Goal: Transaction & Acquisition: Purchase product/service

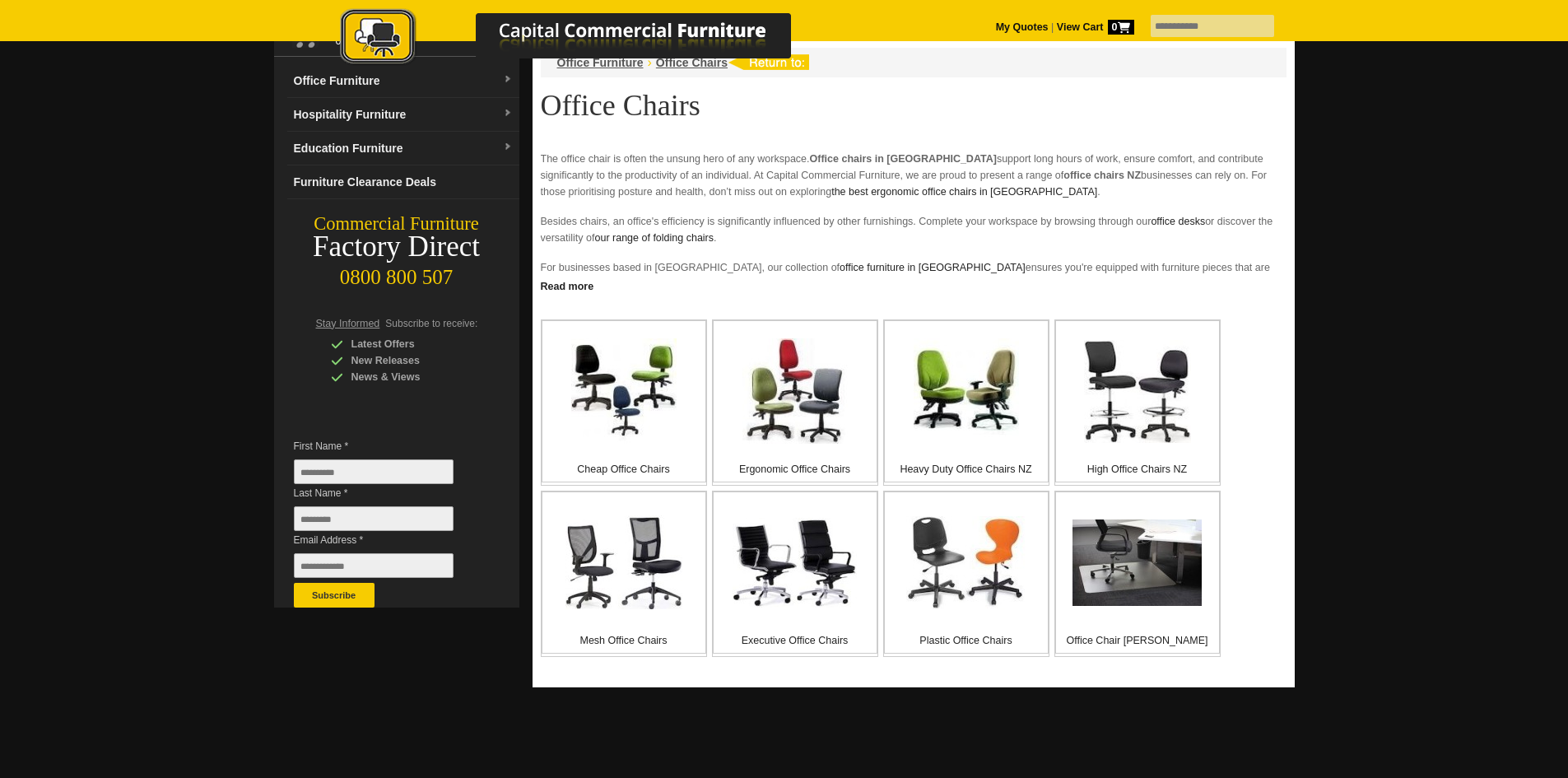
scroll to position [164, 0]
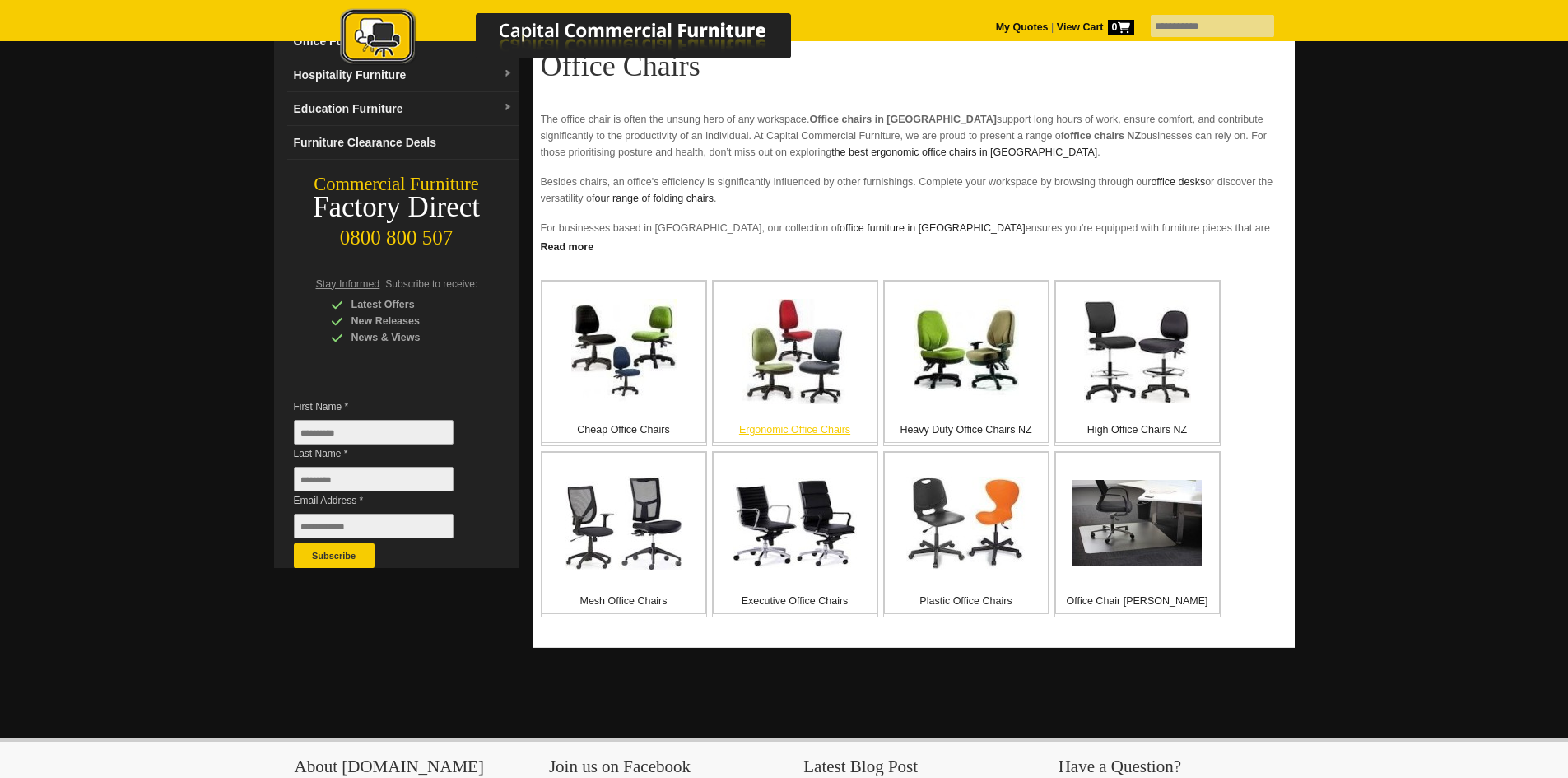
click at [791, 420] on div "Ergonomic Office Chairs" at bounding box center [795, 362] width 164 height 162
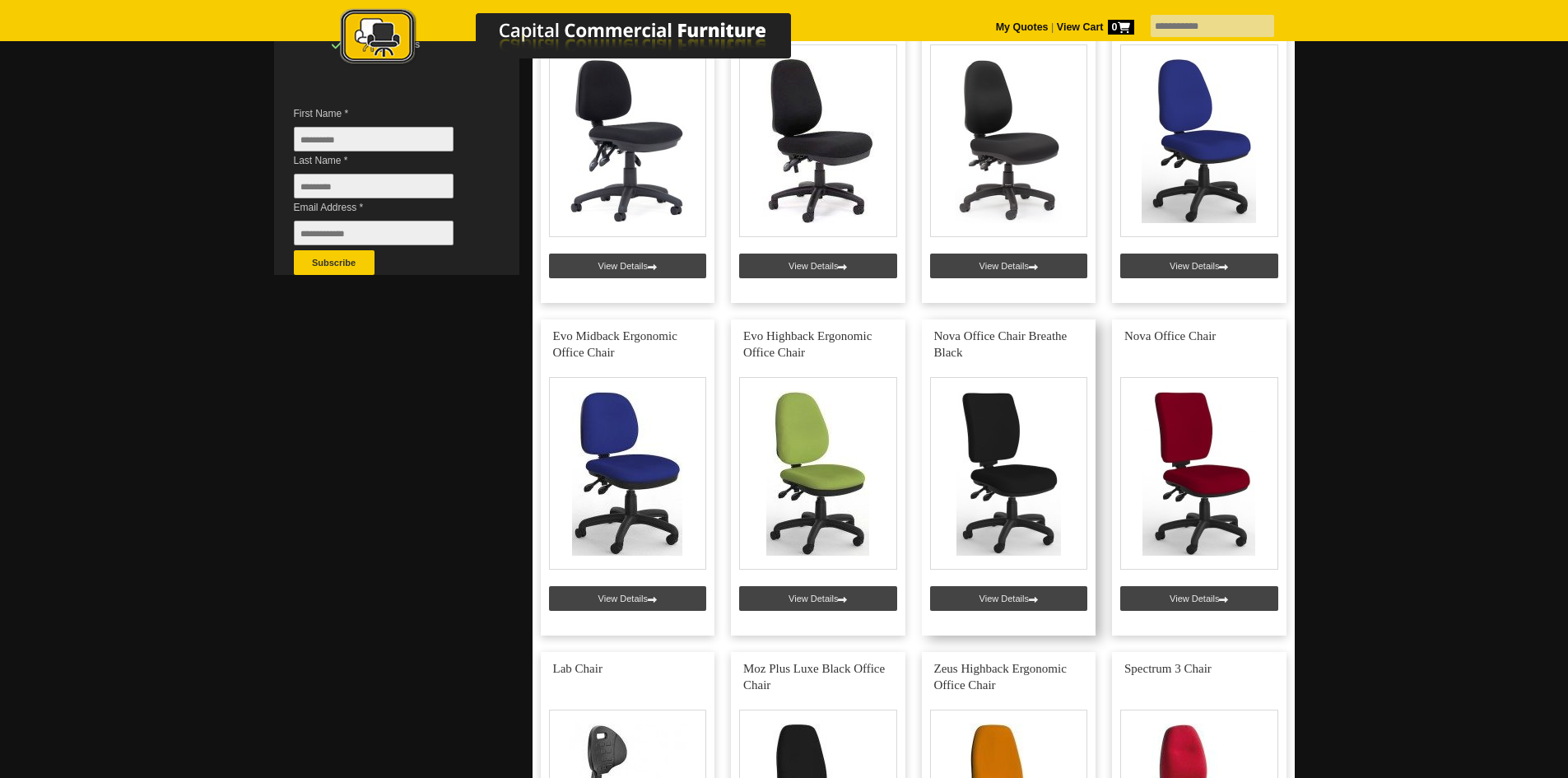
scroll to position [494, 0]
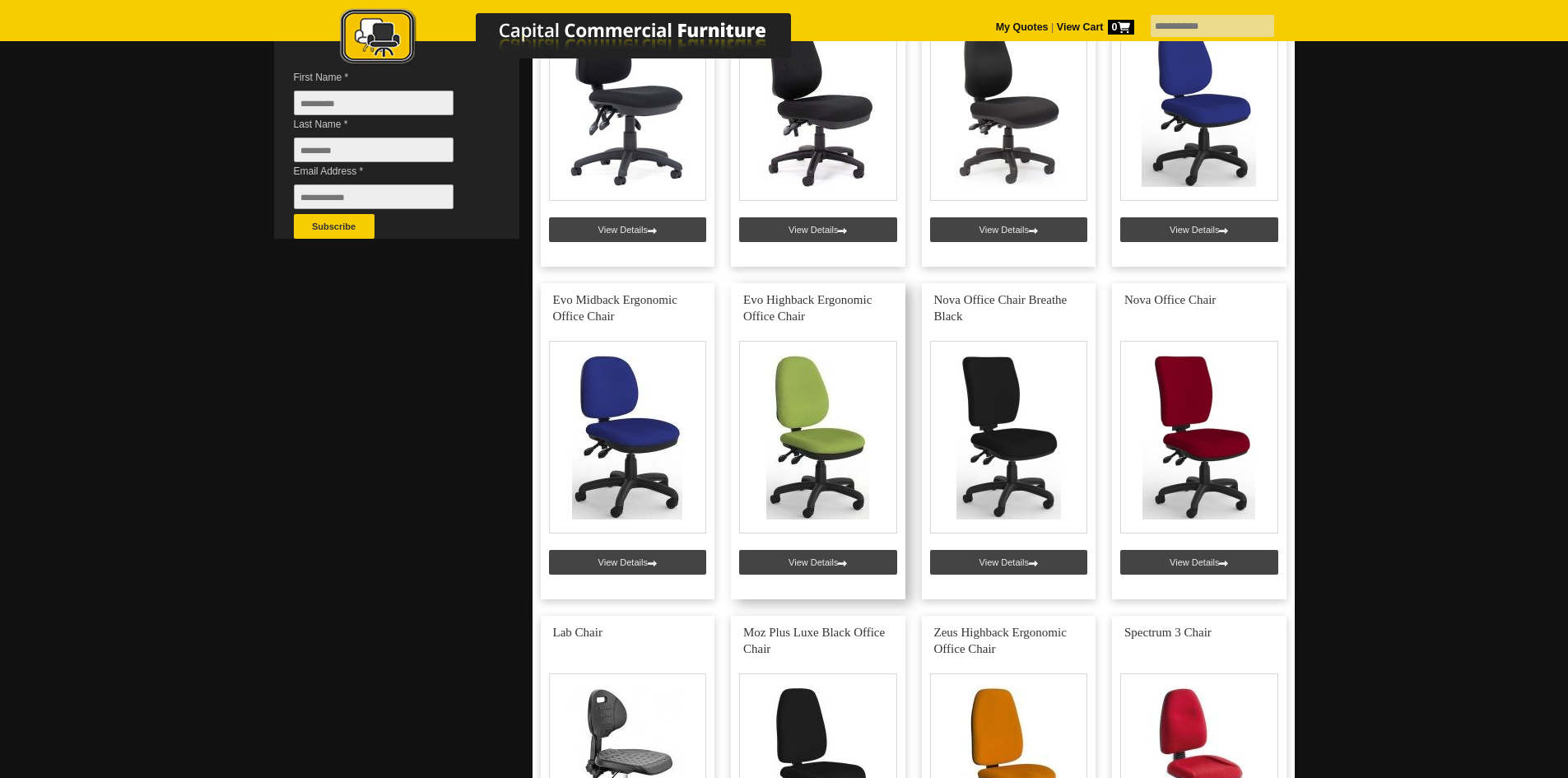
click at [817, 555] on link at bounding box center [817, 441] width 174 height 317
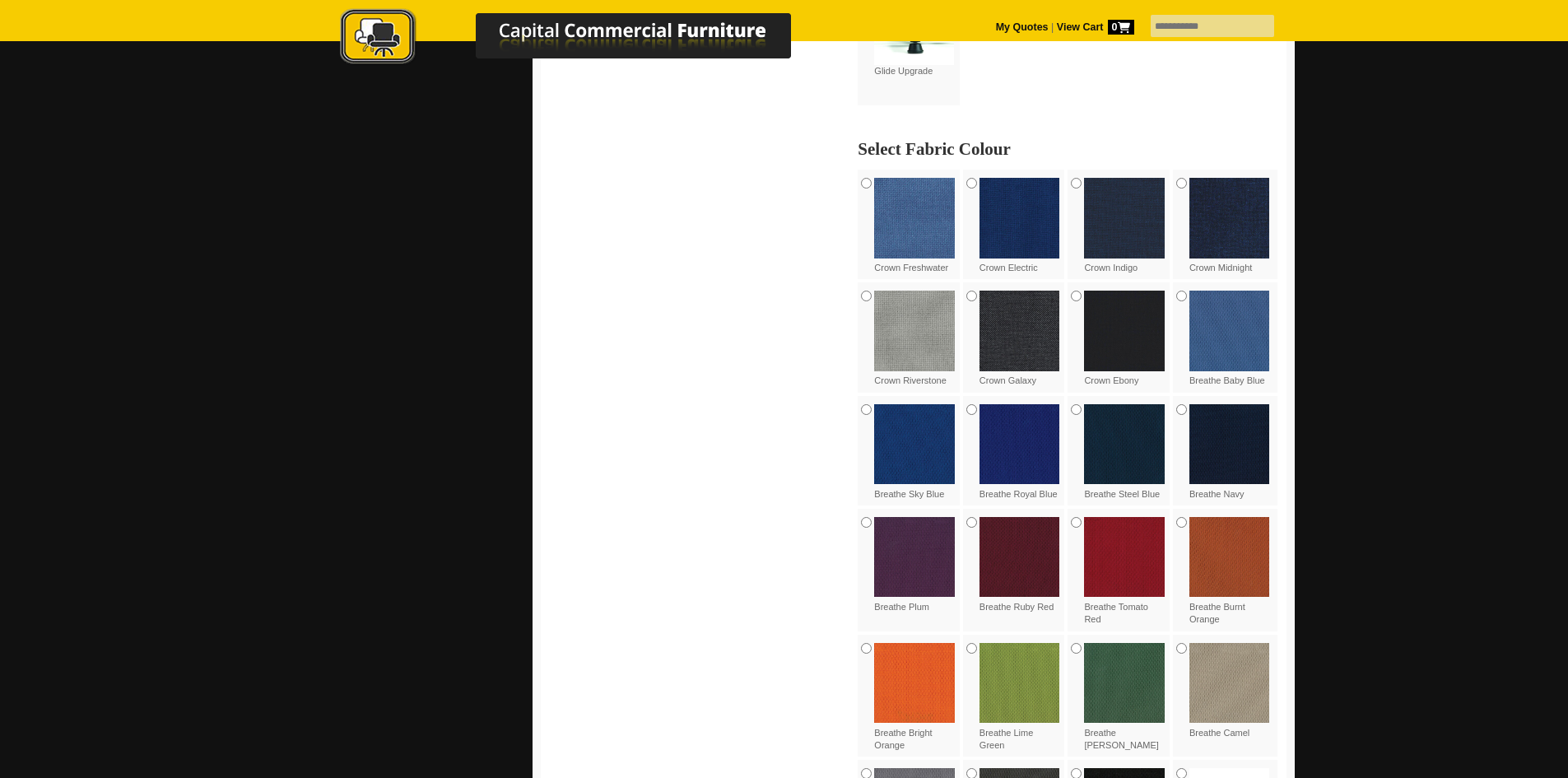
scroll to position [1153, 0]
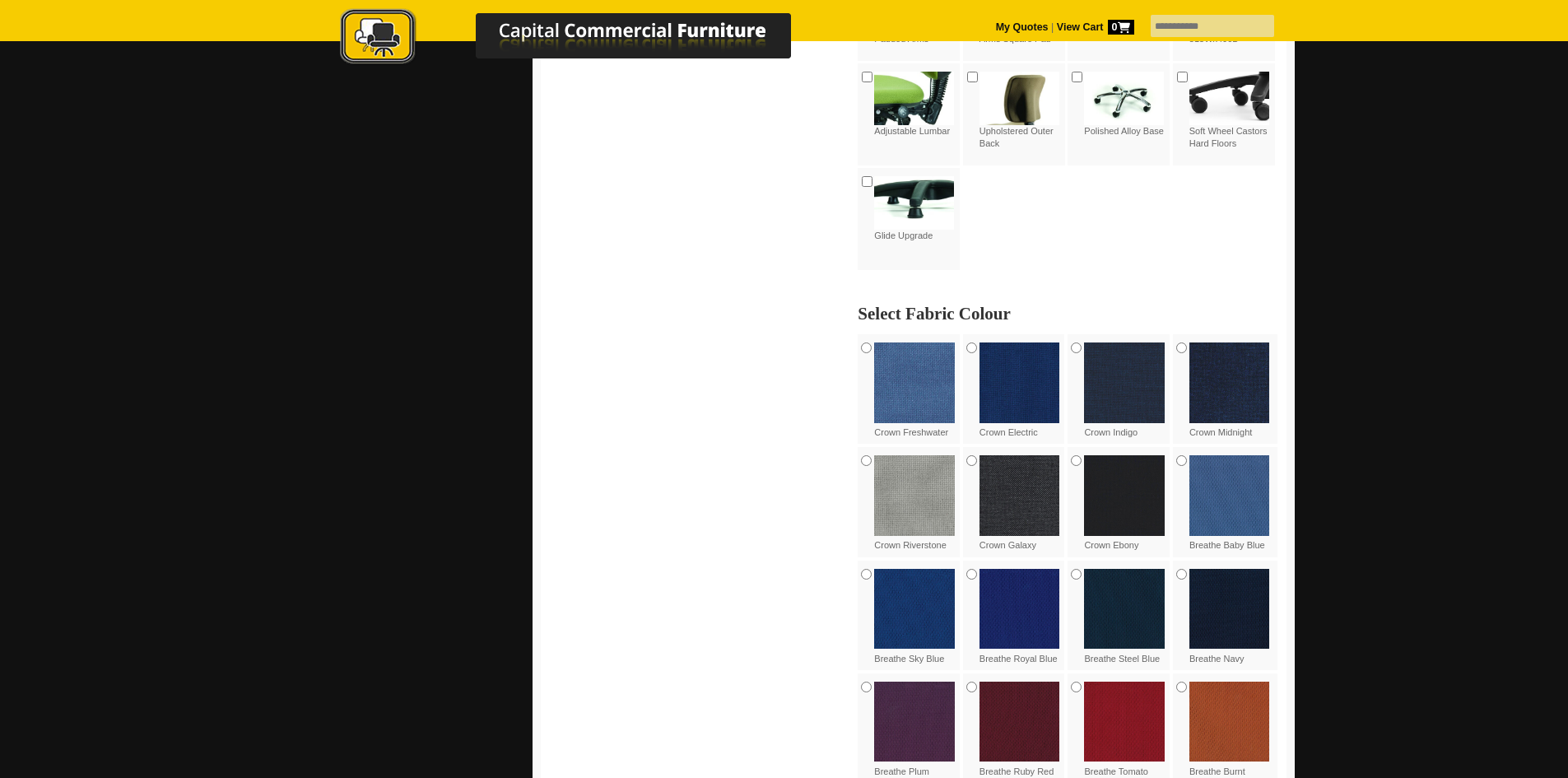
click at [1219, 390] on img at bounding box center [1229, 382] width 80 height 80
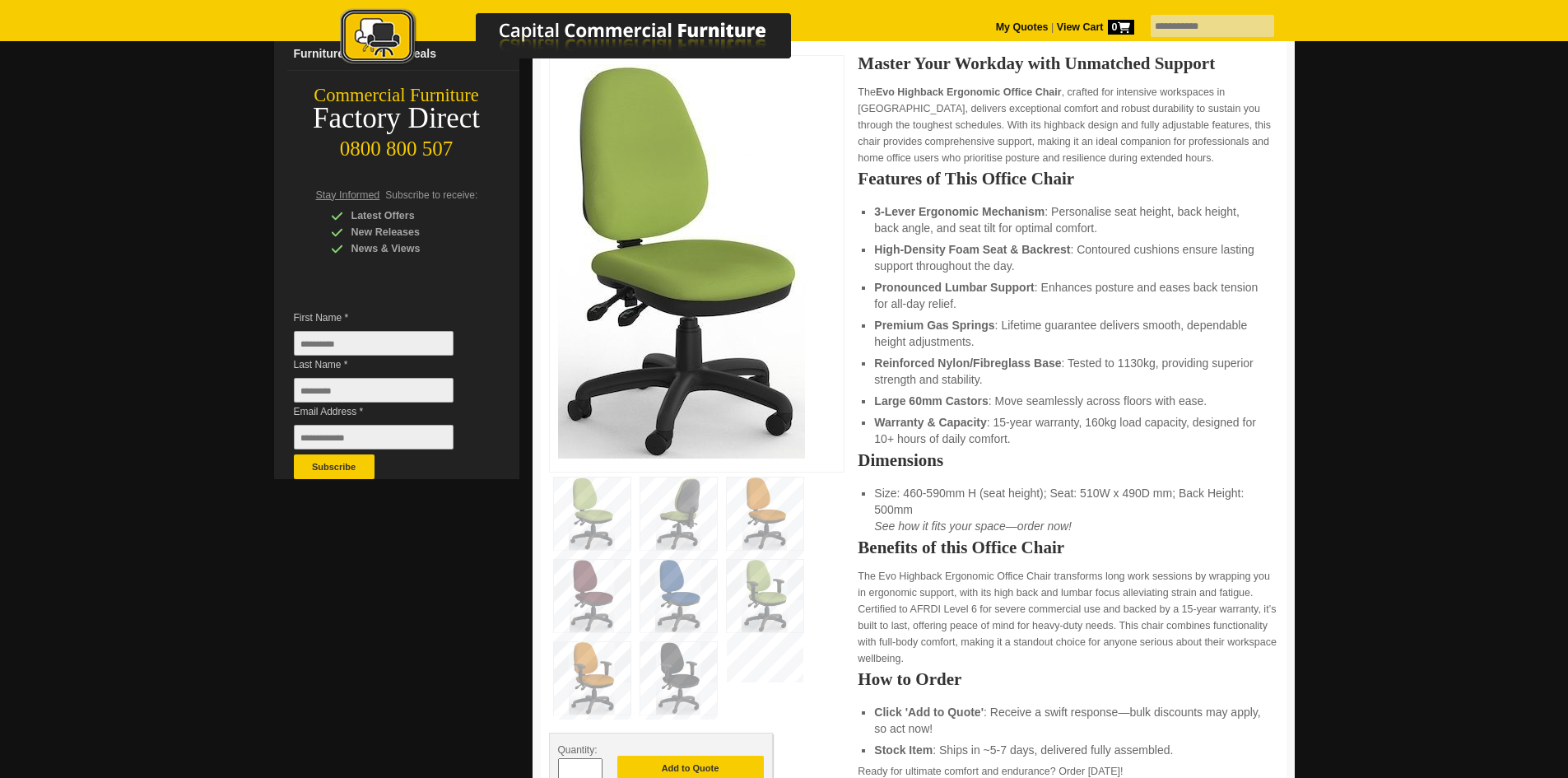
scroll to position [0, 0]
